Goal: Navigation & Orientation: Find specific page/section

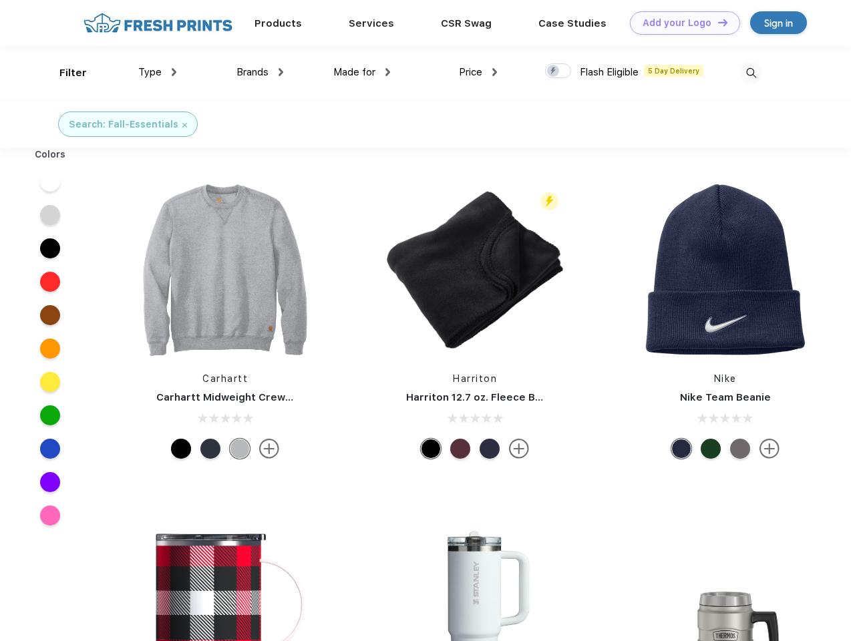
scroll to position [1, 0]
click at [680, 23] on link "Add your Logo Design Tool" at bounding box center [685, 22] width 110 height 23
click at [0, 0] on div "Design Tool" at bounding box center [0, 0] width 0 height 0
click at [717, 22] on link "Add your Logo Design Tool" at bounding box center [685, 22] width 110 height 23
click at [64, 73] on div "Filter" at bounding box center [72, 72] width 27 height 15
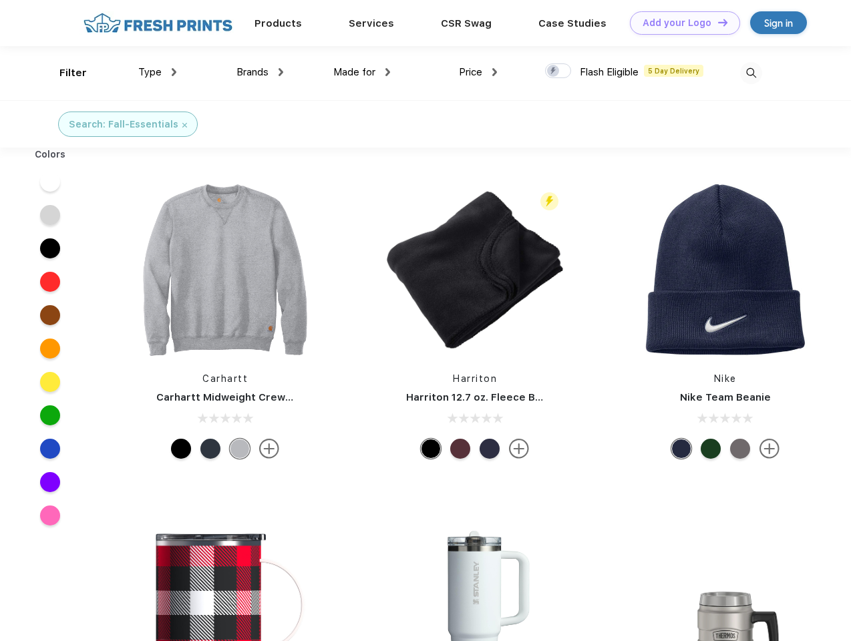
click at [158, 72] on span "Type" at bounding box center [149, 72] width 23 height 12
click at [260, 72] on span "Brands" at bounding box center [252, 72] width 32 height 12
click at [362, 72] on span "Made for" at bounding box center [354, 72] width 42 height 12
click at [478, 72] on span "Price" at bounding box center [470, 72] width 23 height 12
click at [558, 71] on div at bounding box center [558, 70] width 26 height 15
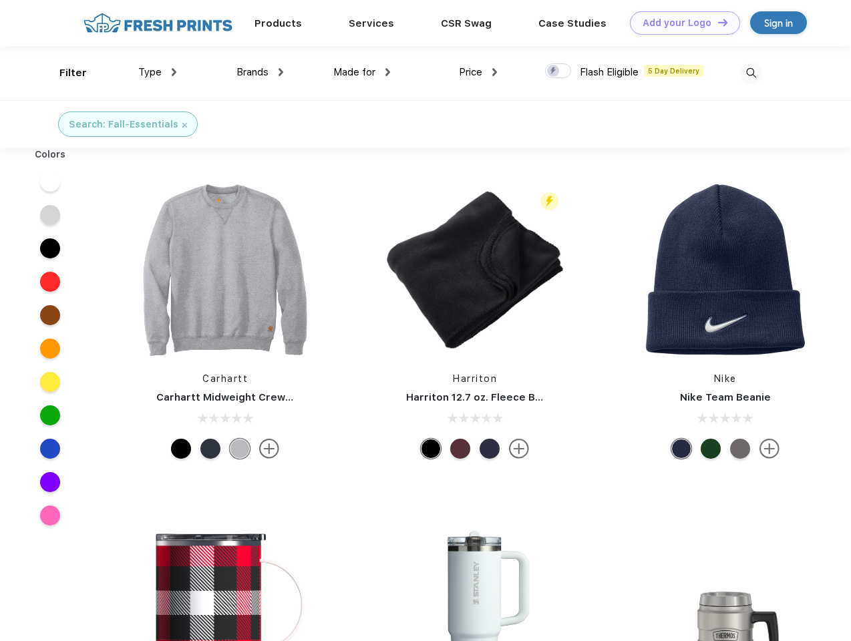
click at [554, 71] on input "checkbox" at bounding box center [549, 67] width 9 height 9
click at [751, 73] on img at bounding box center [751, 73] width 22 height 22
